Goal: Book appointment/travel/reservation

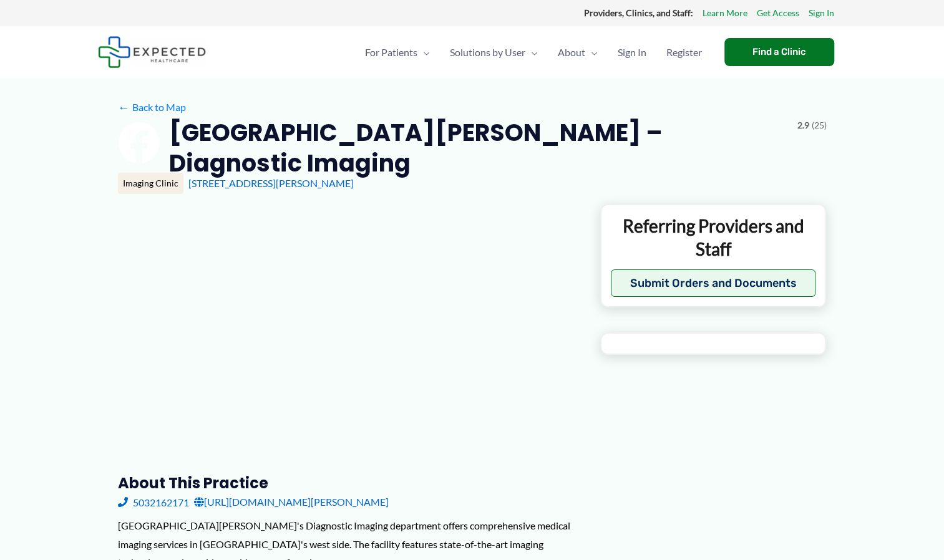
type input "**********"
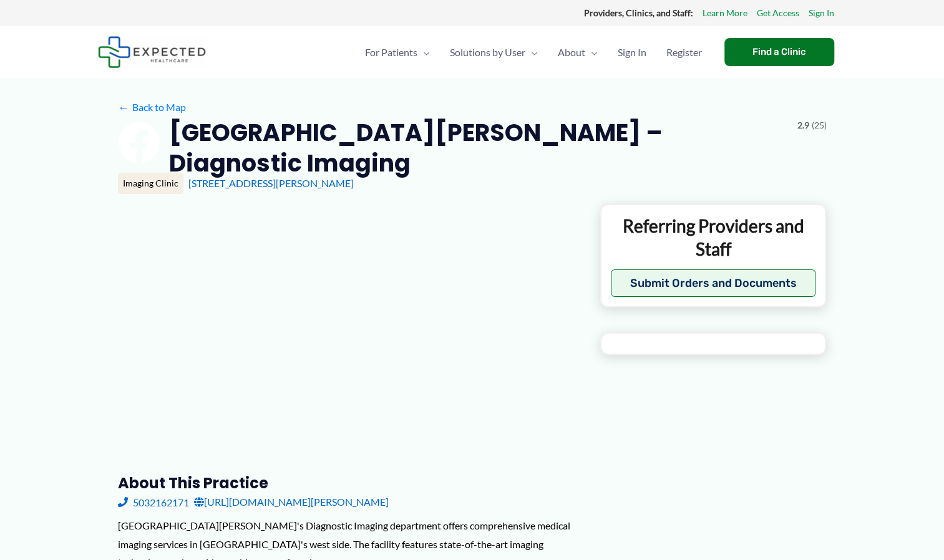
type input "**********"
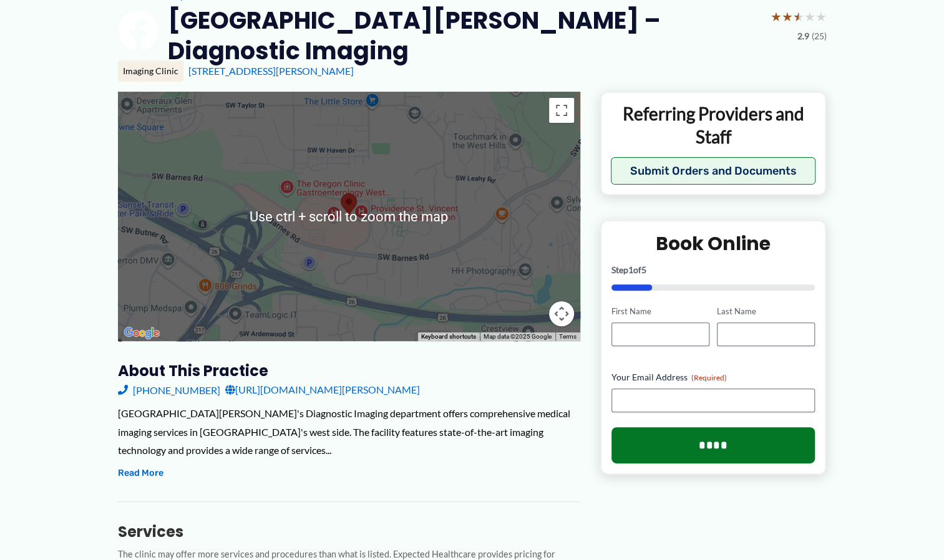
scroll to position [114, 0]
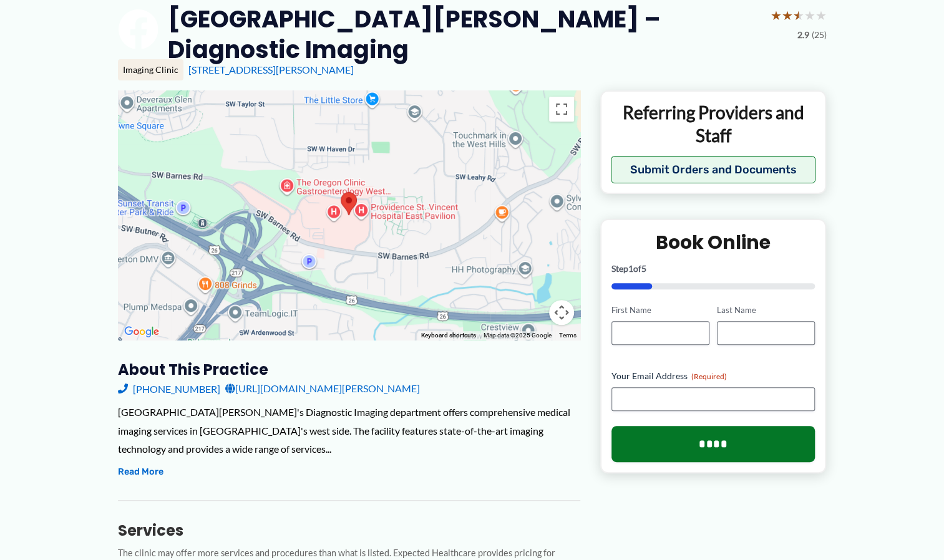
click at [266, 392] on link "[URL][DOMAIN_NAME][PERSON_NAME]" at bounding box center [322, 388] width 195 height 19
